Goal: Task Accomplishment & Management: Complete application form

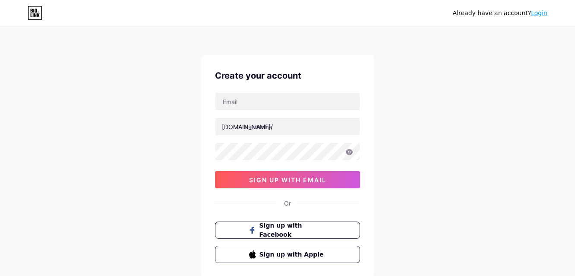
scroll to position [43, 0]
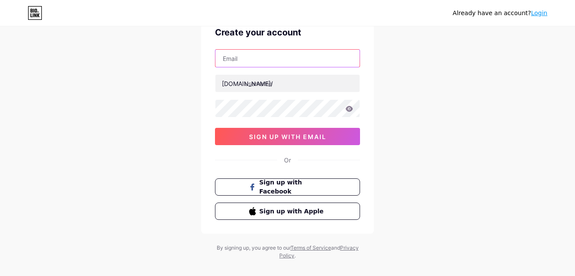
click at [241, 61] on input "text" at bounding box center [288, 58] width 144 height 17
type input "[EMAIL_ADDRESS][DOMAIN_NAME]"
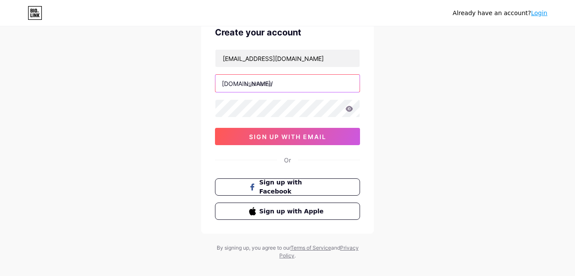
click at [254, 82] on input "text" at bounding box center [288, 83] width 144 height 17
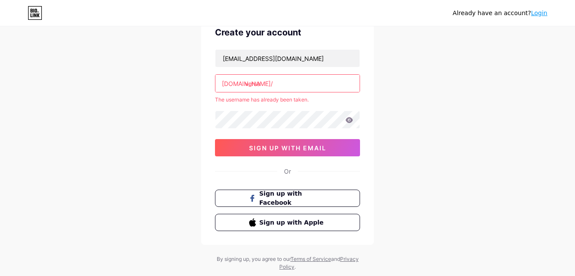
click at [265, 86] on input "versa" at bounding box center [288, 83] width 144 height 17
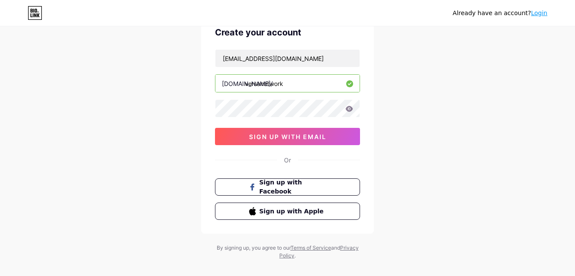
type input "versanetwork"
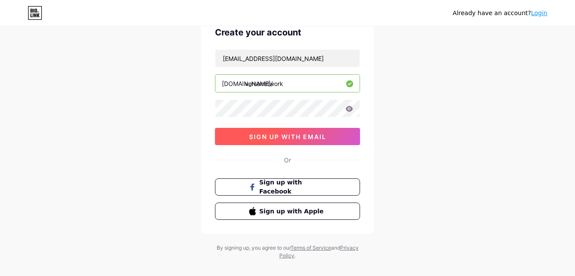
click at [299, 138] on span "sign up with email" at bounding box center [287, 136] width 77 height 7
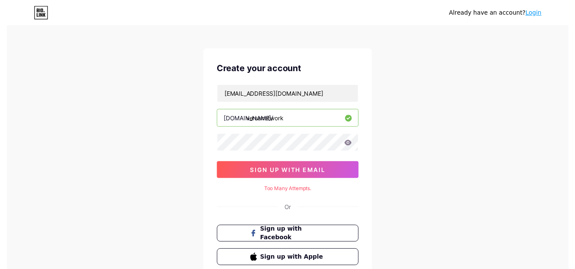
scroll to position [0, 0]
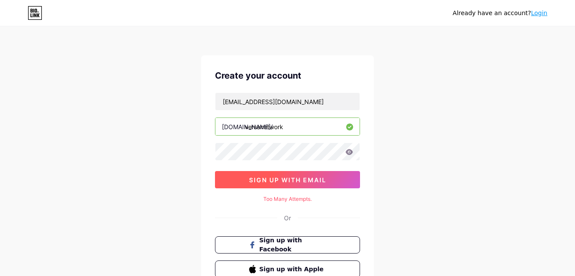
click at [286, 179] on span "sign up with email" at bounding box center [287, 179] width 77 height 7
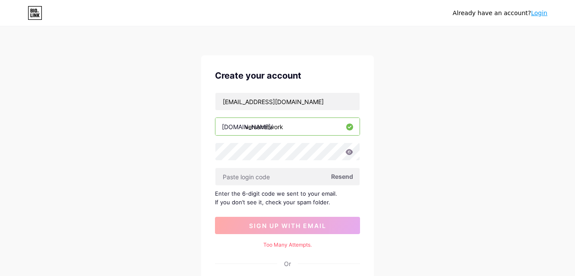
click at [339, 178] on span "Resend" at bounding box center [342, 176] width 22 height 9
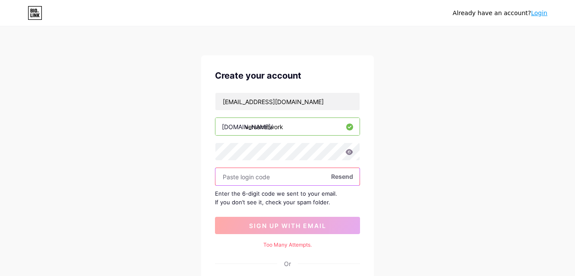
click at [266, 183] on input "text" at bounding box center [288, 176] width 144 height 17
paste input "678367"
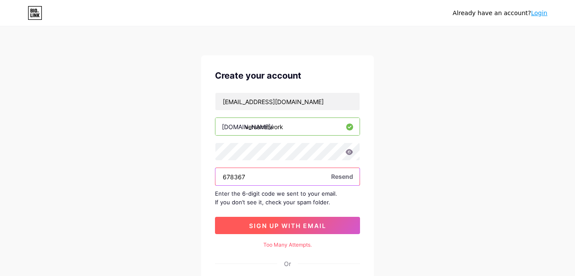
type input "678367"
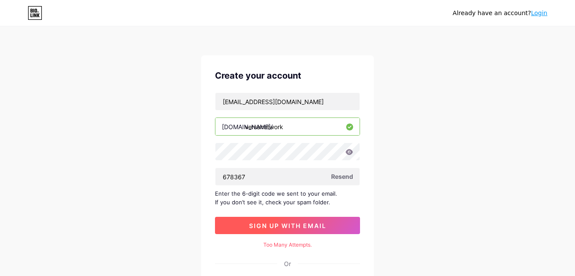
click at [283, 226] on span "sign up with email" at bounding box center [287, 225] width 77 height 7
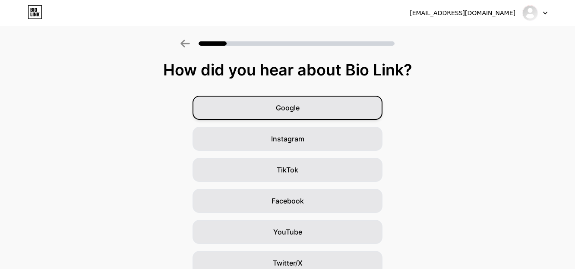
click at [308, 104] on div "Google" at bounding box center [288, 108] width 190 height 24
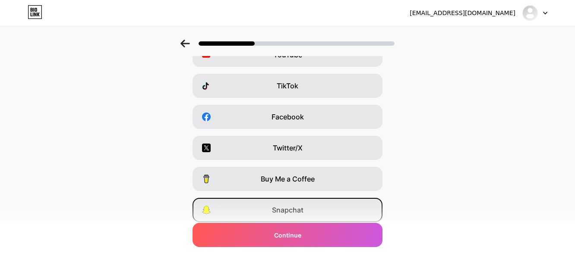
scroll to position [124, 0]
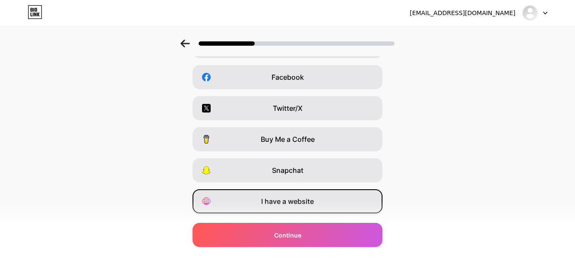
click at [296, 205] on span "I have a website" at bounding box center [287, 202] width 53 height 10
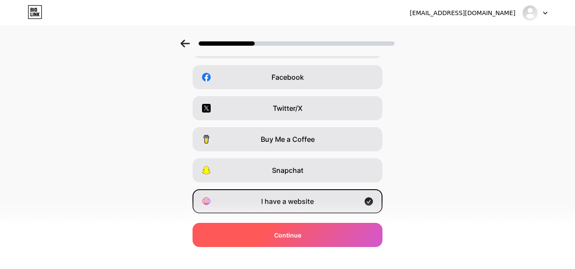
click at [294, 237] on span "Continue" at bounding box center [287, 235] width 27 height 9
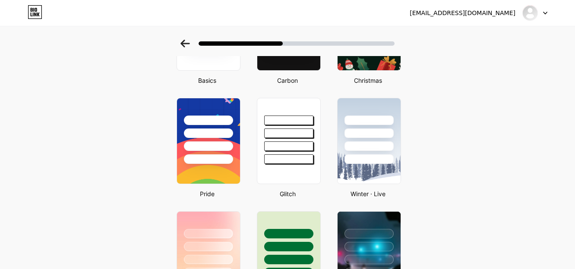
scroll to position [302, 0]
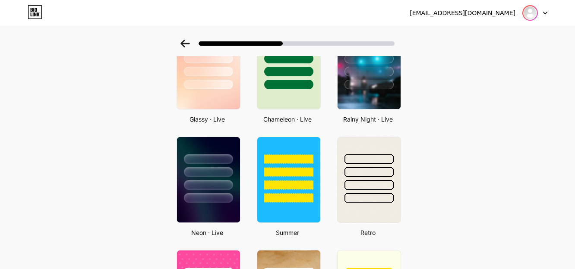
click at [537, 17] on img at bounding box center [530, 13] width 14 height 14
click at [526, 15] on img at bounding box center [530, 13] width 14 height 14
click at [533, 15] on img at bounding box center [530, 13] width 14 height 14
click at [542, 15] on div at bounding box center [535, 13] width 25 height 16
click at [498, 10] on div "[EMAIL_ADDRESS][DOMAIN_NAME]" at bounding box center [463, 13] width 106 height 9
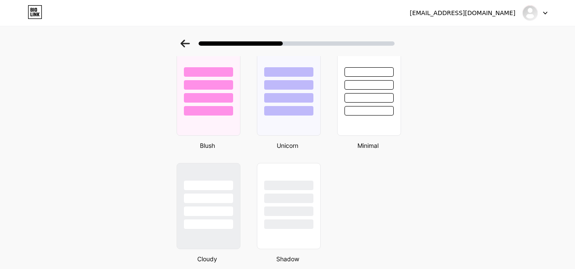
scroll to position [734, 0]
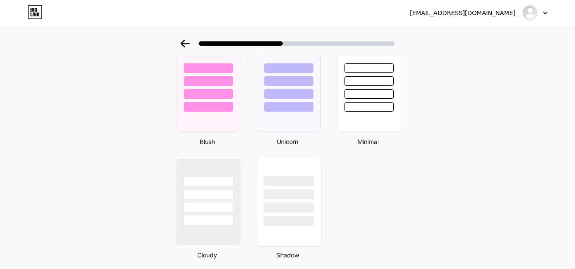
click at [276, 193] on div at bounding box center [288, 195] width 51 height 10
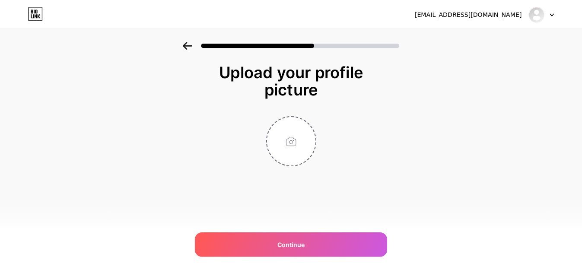
scroll to position [0, 0]
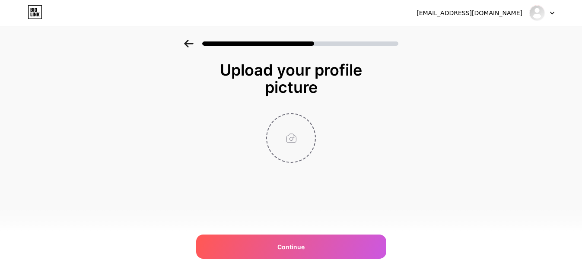
click at [293, 139] on input "file" at bounding box center [291, 138] width 48 height 48
type input "C:\fakepath\Untitled design.jpg"
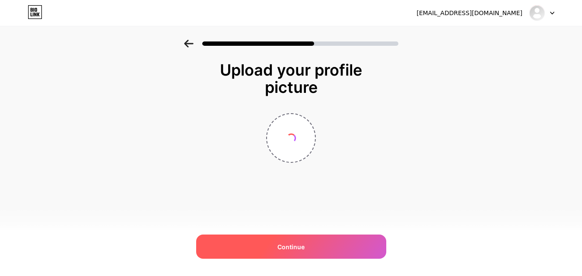
click at [275, 242] on div "Continue" at bounding box center [291, 247] width 190 height 24
click at [275, 251] on div "Continue" at bounding box center [291, 247] width 190 height 24
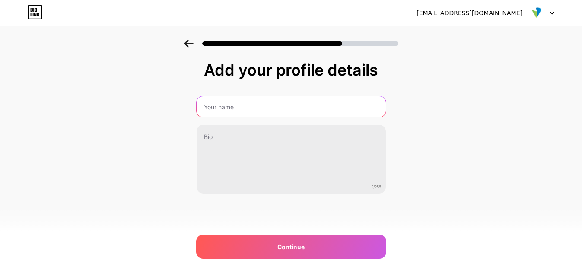
click at [224, 105] on input "text" at bounding box center [291, 106] width 189 height 21
type input "Versa Networks"
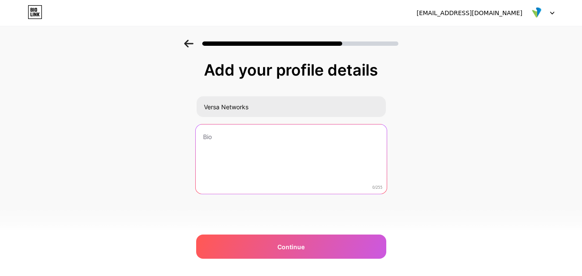
click at [232, 141] on textarea at bounding box center [290, 159] width 191 height 70
paste textarea ""Versa is the modern secure network. Available via the cloud, on-premises, or a…"
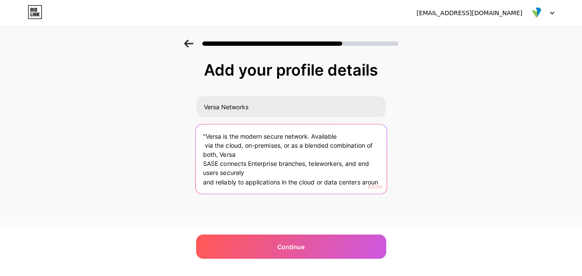
scroll to position [9, 0]
drag, startPoint x: 203, startPoint y: 182, endPoint x: 225, endPoint y: 191, distance: 24.2
click at [225, 191] on textarea ""Versa is the modern secure network. Available via the cloud, on-premises, or a…" at bounding box center [290, 159] width 191 height 70
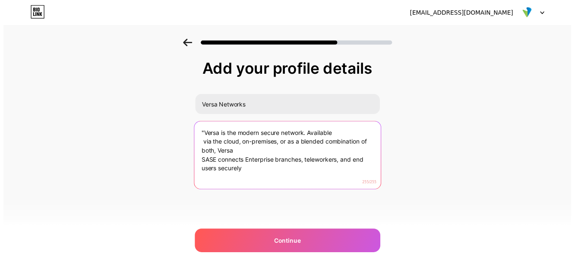
scroll to position [3, 0]
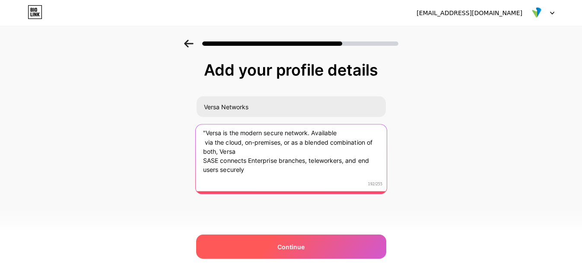
type textarea ""Versa is the modern secure network. Available via the cloud, on-premises, or a…"
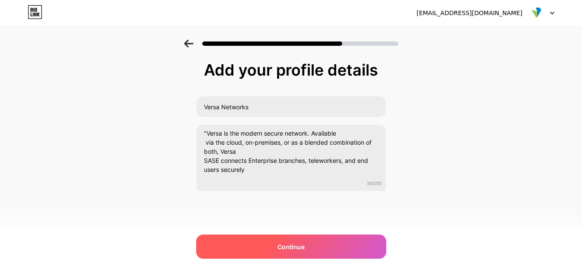
click at [257, 243] on div "Continue" at bounding box center [291, 247] width 190 height 24
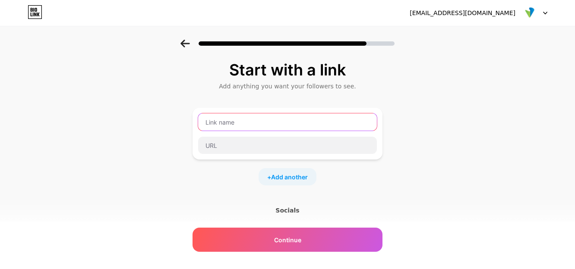
click at [234, 125] on input "text" at bounding box center [287, 122] width 179 height 17
type input "b"
type input "Blog"
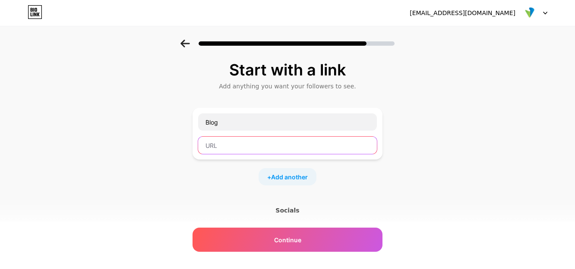
click at [244, 146] on input "text" at bounding box center [287, 145] width 179 height 17
paste input "[URL][DOMAIN_NAME]"
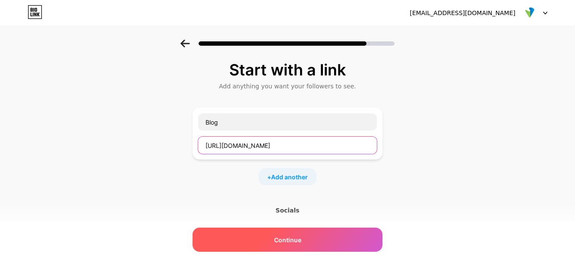
type input "[URL][DOMAIN_NAME]"
click at [301, 237] on span "Continue" at bounding box center [287, 240] width 27 height 9
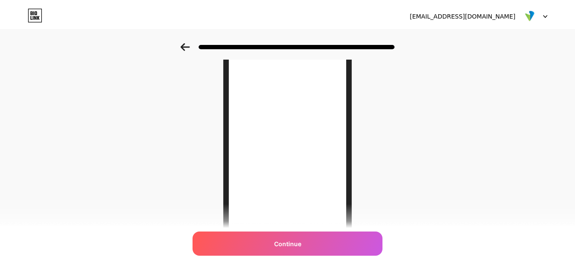
scroll to position [0, 0]
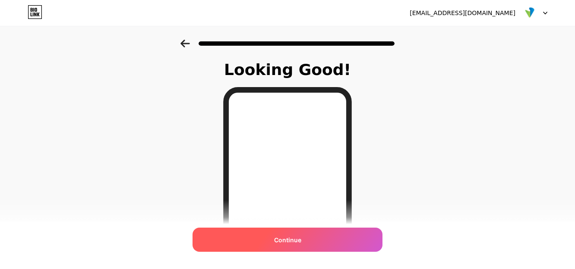
click at [295, 244] on span "Continue" at bounding box center [287, 240] width 27 height 9
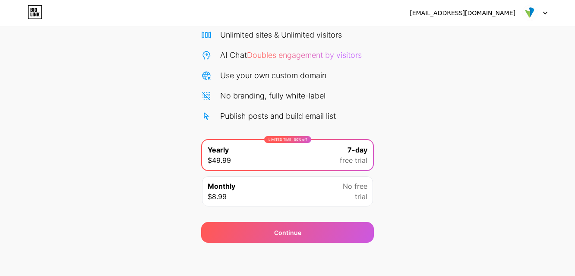
scroll to position [72, 0]
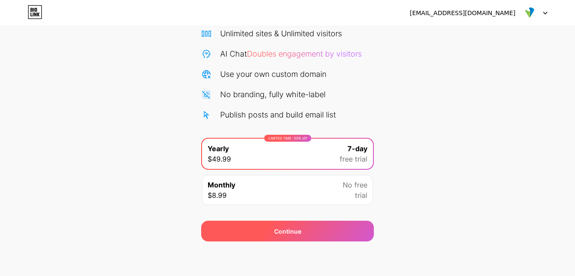
click at [296, 228] on span "Continue" at bounding box center [287, 231] width 27 height 9
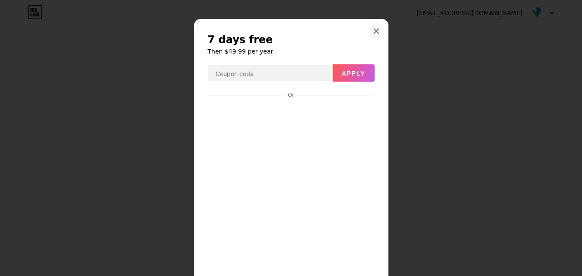
click at [373, 30] on icon at bounding box center [376, 31] width 7 height 7
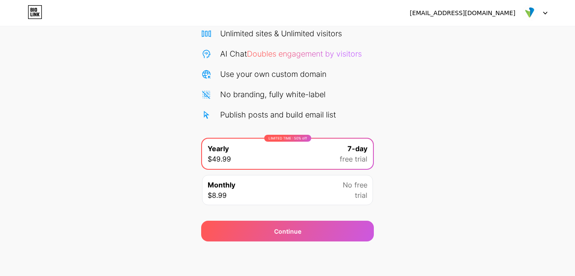
click at [526, 15] on img at bounding box center [530, 13] width 16 height 16
click at [489, 8] on div "[EMAIL_ADDRESS][DOMAIN_NAME]" at bounding box center [479, 13] width 138 height 16
click at [479, 15] on div "[EMAIL_ADDRESS][DOMAIN_NAME]" at bounding box center [463, 13] width 106 height 9
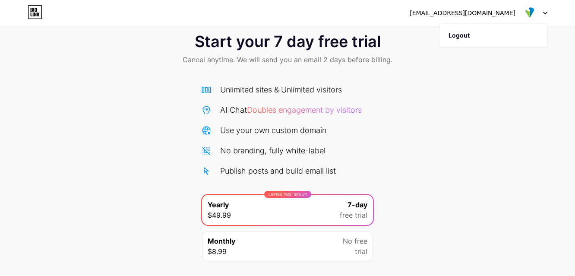
scroll to position [0, 0]
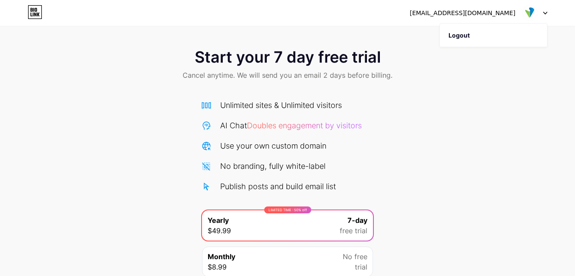
click at [31, 17] on icon at bounding box center [35, 12] width 15 height 14
click at [527, 10] on img at bounding box center [530, 13] width 16 height 16
drag, startPoint x: 514, startPoint y: 10, endPoint x: 486, endPoint y: 13, distance: 28.2
click at [514, 10] on div "[EMAIL_ADDRESS][DOMAIN_NAME]" at bounding box center [463, 13] width 106 height 9
click at [485, 13] on div "[EMAIL_ADDRESS][DOMAIN_NAME]" at bounding box center [463, 13] width 106 height 9
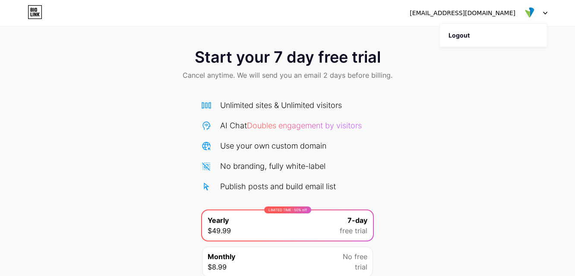
click at [482, 13] on div "[EMAIL_ADDRESS][DOMAIN_NAME]" at bounding box center [463, 13] width 106 height 9
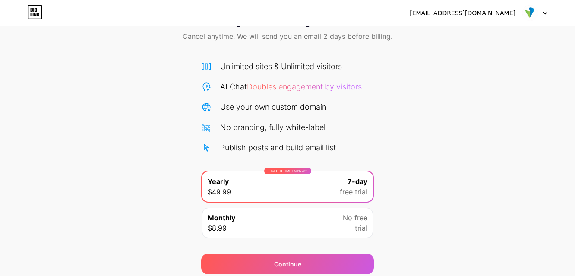
scroll to position [72, 0]
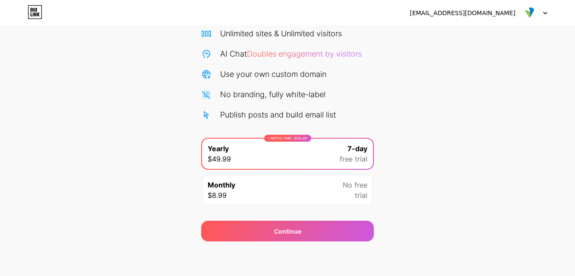
click at [297, 206] on div "Monthly $8.99 No free trial" at bounding box center [287, 190] width 173 height 32
click at [299, 201] on div "Monthly $8.99 No free trial" at bounding box center [287, 190] width 171 height 30
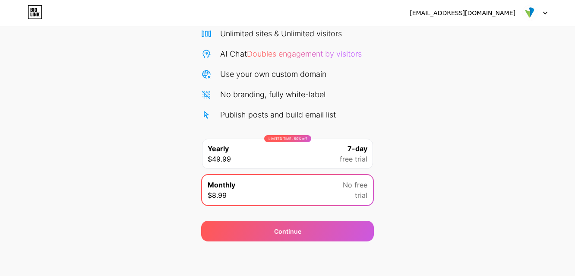
click at [301, 194] on div "Monthly $8.99 No free trial" at bounding box center [287, 190] width 171 height 30
click at [290, 142] on div "LIMITED TIME : 50% off" at bounding box center [287, 138] width 47 height 7
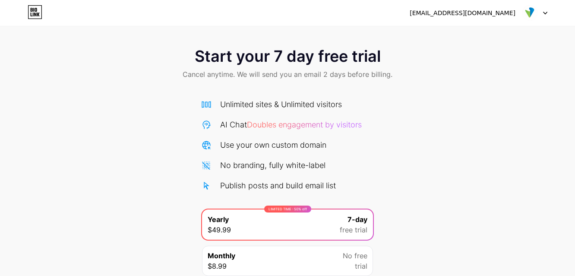
scroll to position [0, 0]
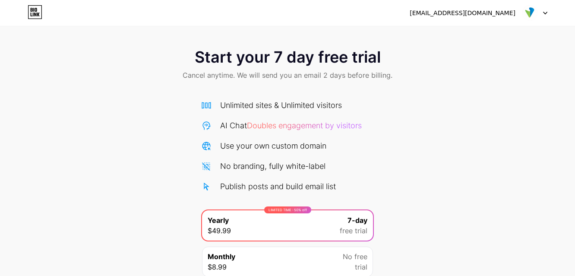
click at [30, 16] on icon at bounding box center [35, 12] width 15 height 14
